Goal: Task Accomplishment & Management: Complete application form

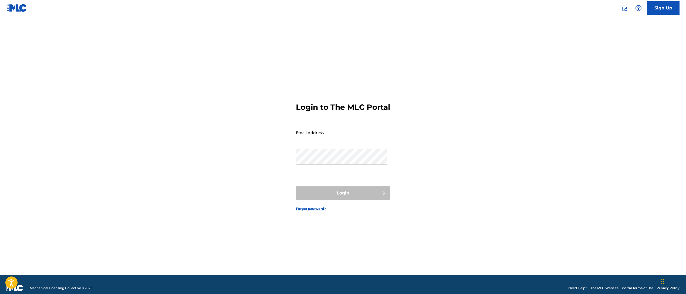
scroll to position [3, 0]
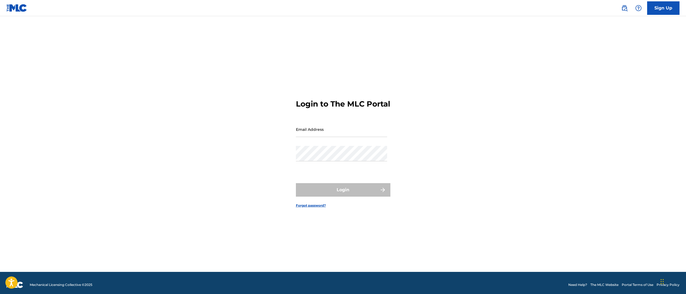
click at [663, 9] on link "Sign Up" at bounding box center [663, 7] width 32 height 13
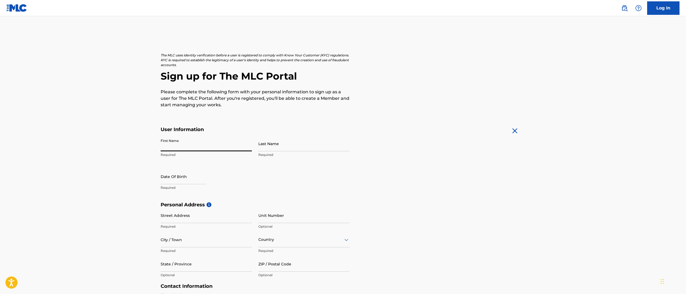
click at [176, 142] on input "First Name" at bounding box center [206, 143] width 91 height 15
type input "[PERSON_NAME]"
select select "7"
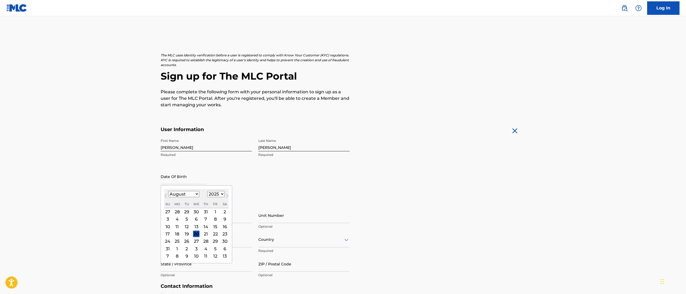
click at [214, 196] on select "1900 1901 1902 1903 1904 1905 1906 1907 1908 1909 1910 1911 1912 1913 1914 1915…" at bounding box center [215, 194] width 17 height 6
select select "1982"
click at [207, 191] on select "1900 1901 1902 1903 1904 1905 1906 1907 1908 1909 1910 1911 1912 1913 1914 1915…" at bounding box center [215, 194] width 17 height 6
click at [187, 235] on div "24" at bounding box center [187, 234] width 6 height 6
type input "[DATE]"
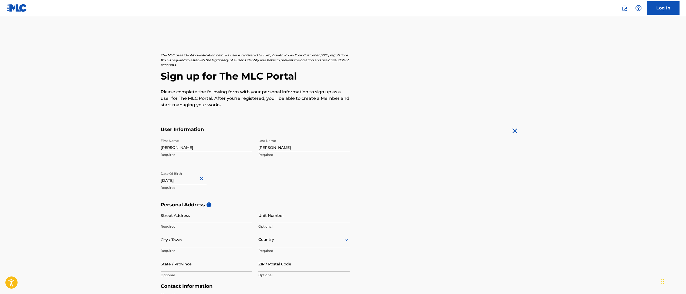
click at [183, 214] on input "Street Address" at bounding box center [206, 215] width 91 height 15
type input "[STREET_ADDRESS]"
type input "Flourtown"
click at [271, 238] on div "option , selected. Select is focused ,type to refine list, press Down to open t…" at bounding box center [303, 239] width 91 height 15
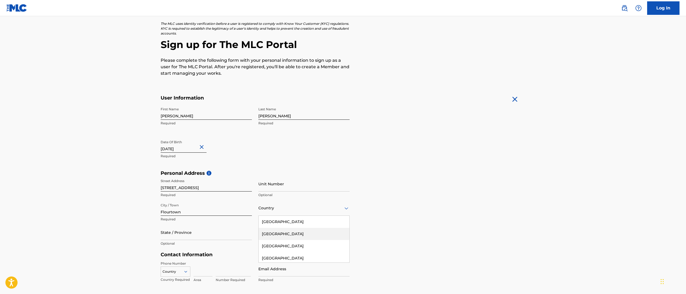
scroll to position [35, 0]
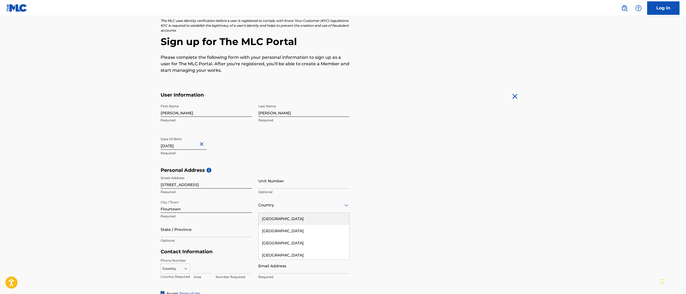
click at [279, 221] on div "[GEOGRAPHIC_DATA]" at bounding box center [304, 219] width 91 height 12
click at [179, 232] on div "State / Province" at bounding box center [206, 229] width 91 height 15
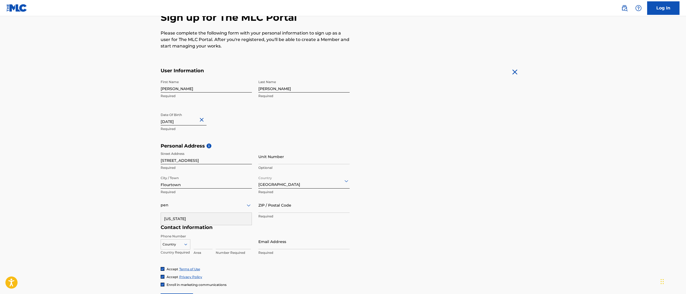
type input "penn"
click at [272, 209] on input "ZIP / Postal Code" at bounding box center [303, 205] width 91 height 15
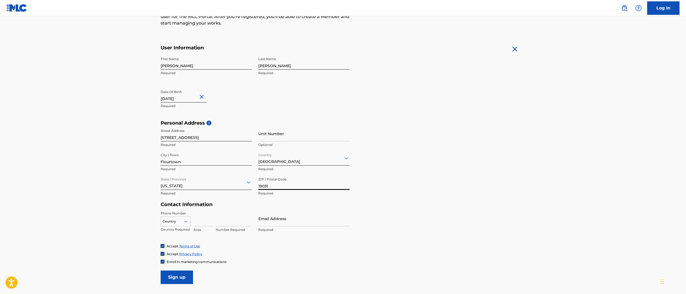
scroll to position [90, 0]
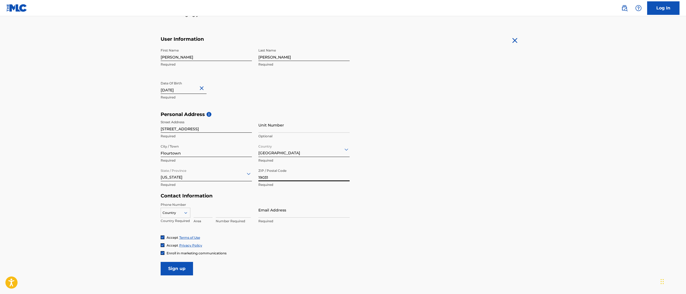
type input "19031"
click at [182, 213] on div "Country" at bounding box center [176, 212] width 30 height 8
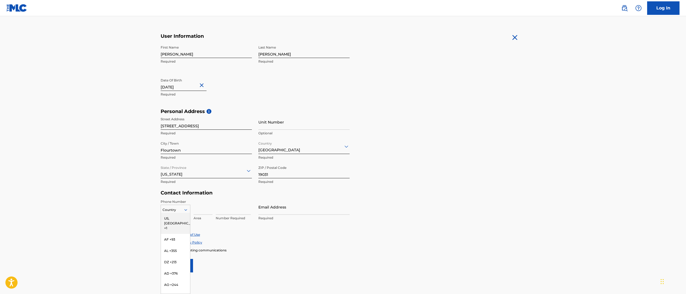
click at [180, 218] on div "US, [GEOGRAPHIC_DATA] +1" at bounding box center [175, 223] width 29 height 21
click at [200, 211] on input at bounding box center [203, 206] width 19 height 15
type input "267"
type input "5753617"
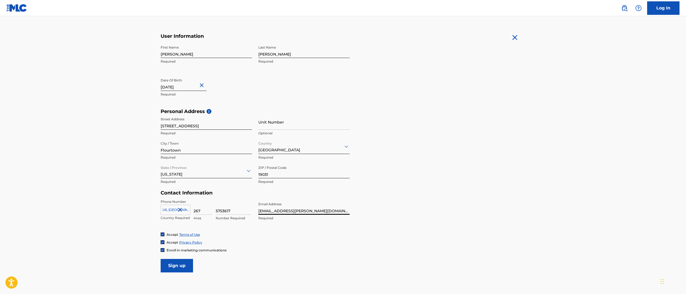
type input "[EMAIL_ADDRESS][PERSON_NAME][DOMAIN_NAME]"
click at [171, 264] on input "Sign up" at bounding box center [177, 265] width 32 height 13
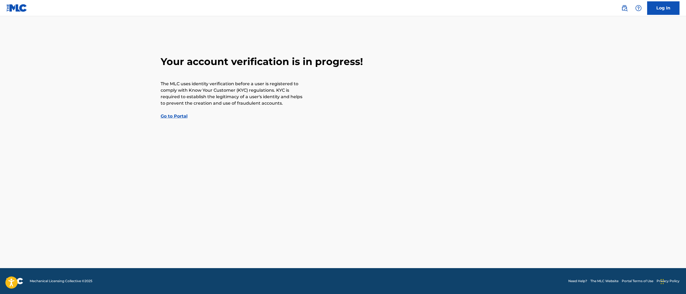
click at [179, 116] on link "Go to Portal" at bounding box center [174, 116] width 27 height 5
